Goal: Information Seeking & Learning: Learn about a topic

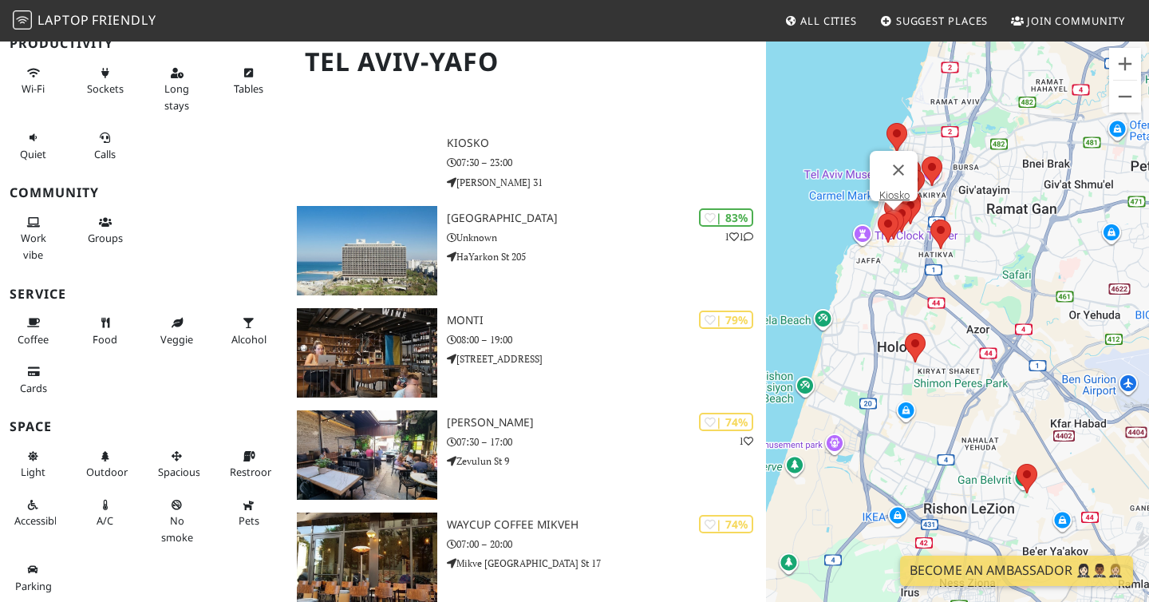
scroll to position [514, 0]
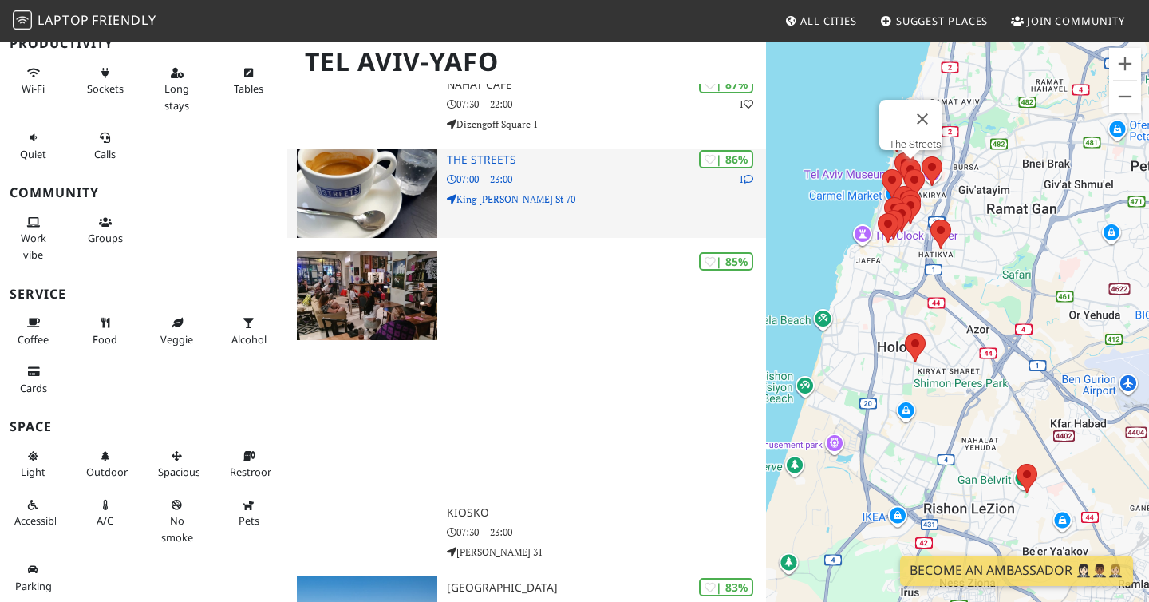
click at [421, 167] on img at bounding box center [367, 192] width 140 height 89
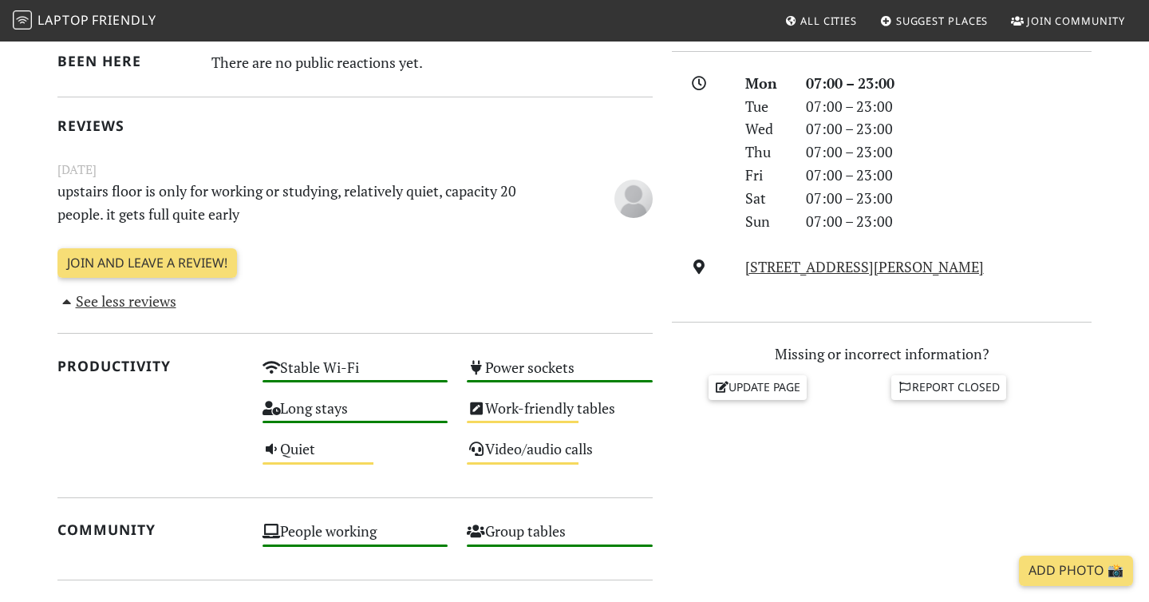
scroll to position [449, 0]
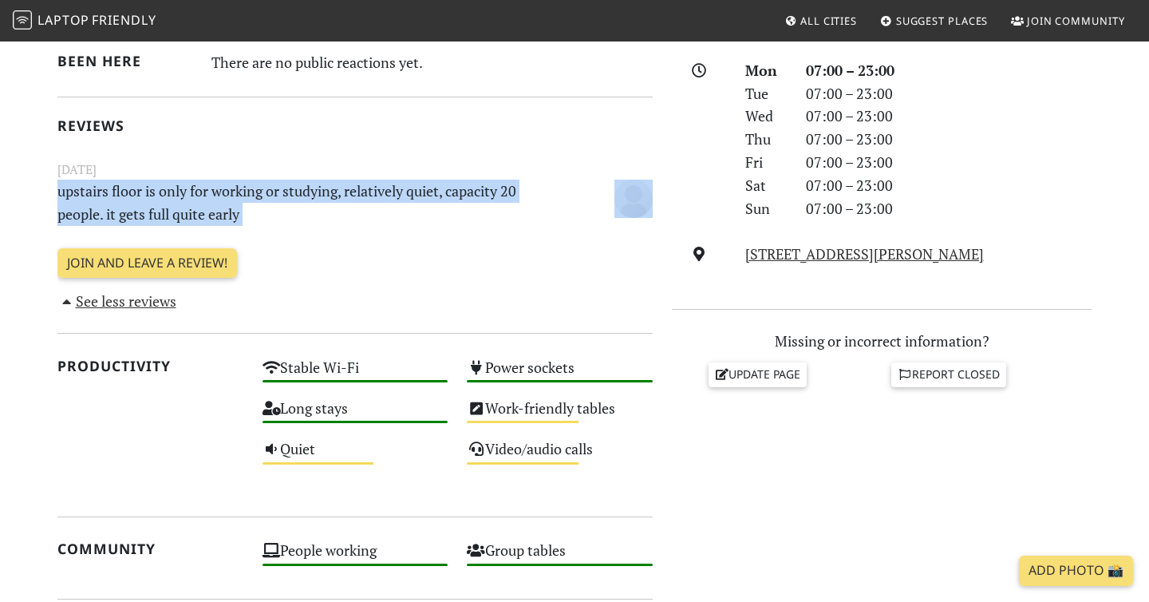
drag, startPoint x: 249, startPoint y: 231, endPoint x: 33, endPoint y: 182, distance: 221.7
click at [33, 182] on section "[DATE] Visits: 1 Vibes: 0 📸 Been here There are no public reactions yet. Review…" at bounding box center [574, 507] width 1149 height 1168
copy div "upstairs floor is only for working or studying, relatively quiet, capacity 20 p…"
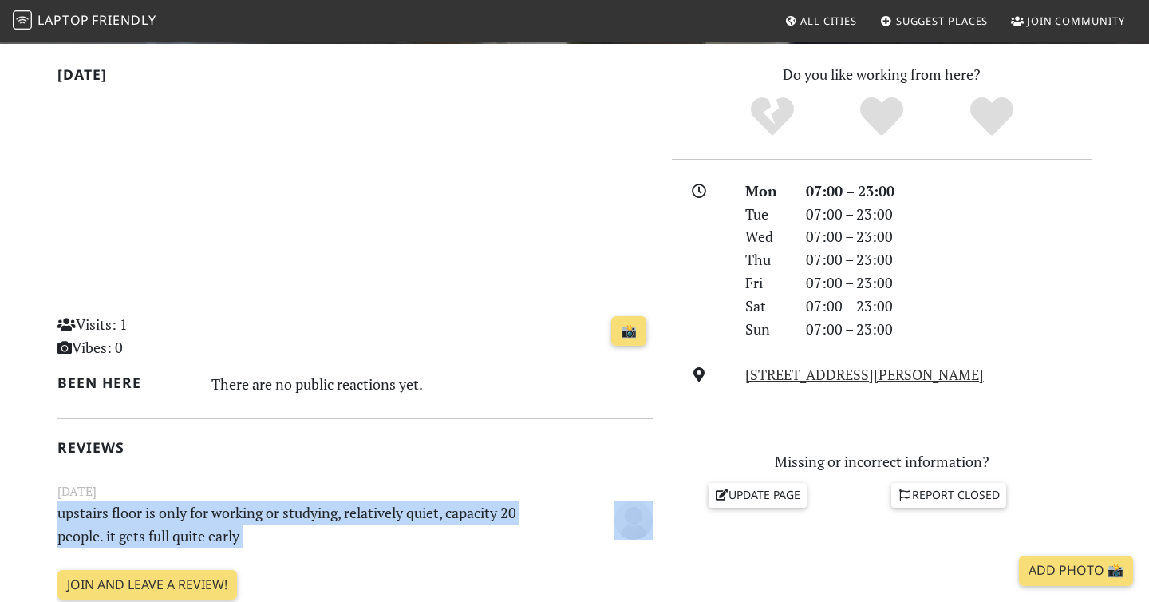
scroll to position [459, 0]
